Goal: Transaction & Acquisition: Download file/media

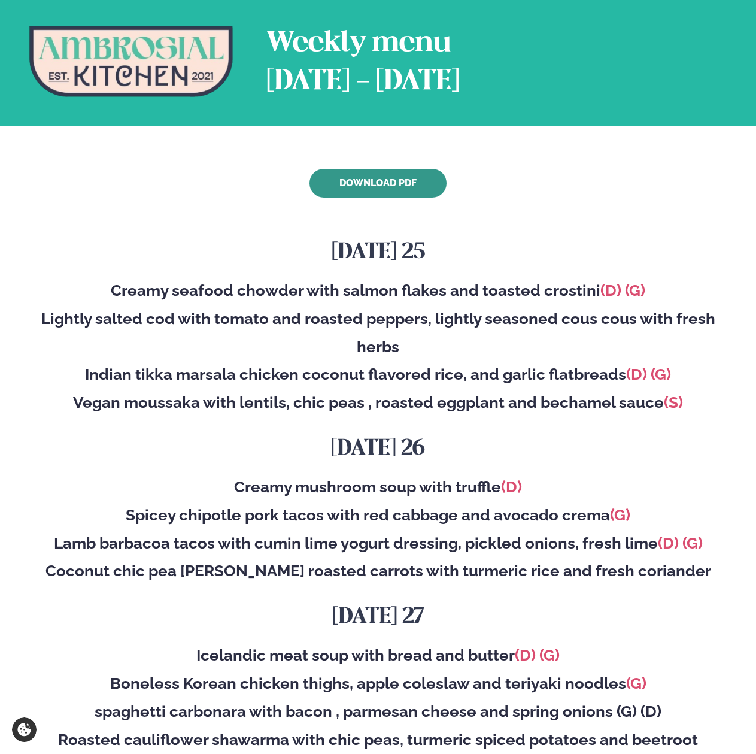
click at [357, 187] on link "Download PDF" at bounding box center [378, 183] width 137 height 29
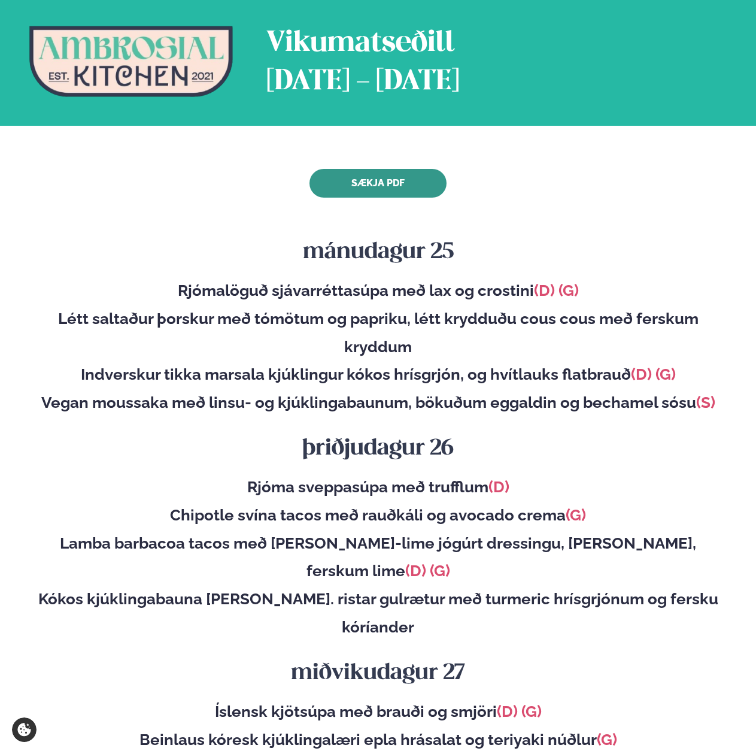
click at [343, 187] on link "Sækja PDF" at bounding box center [378, 183] width 137 height 29
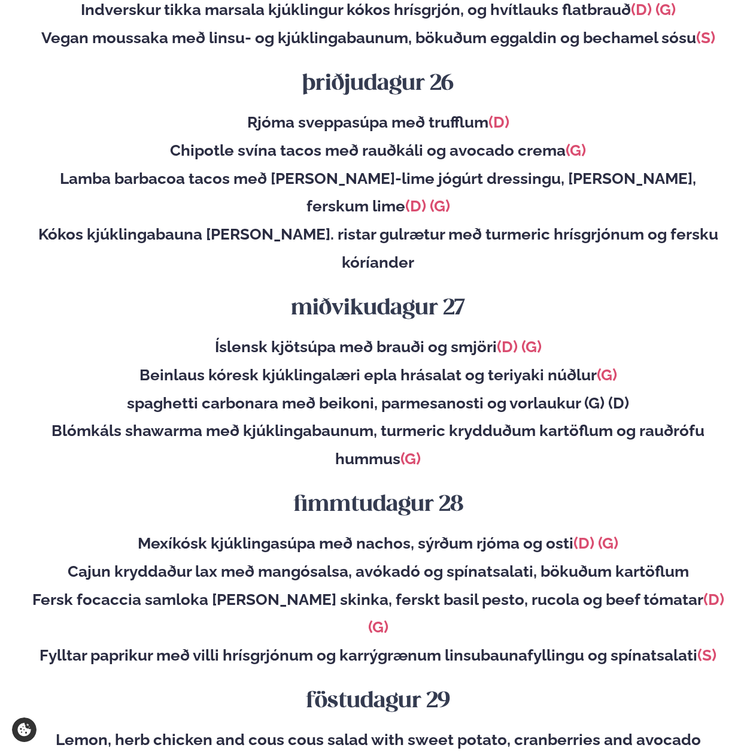
scroll to position [367, 0]
